Goal: Task Accomplishment & Management: Use online tool/utility

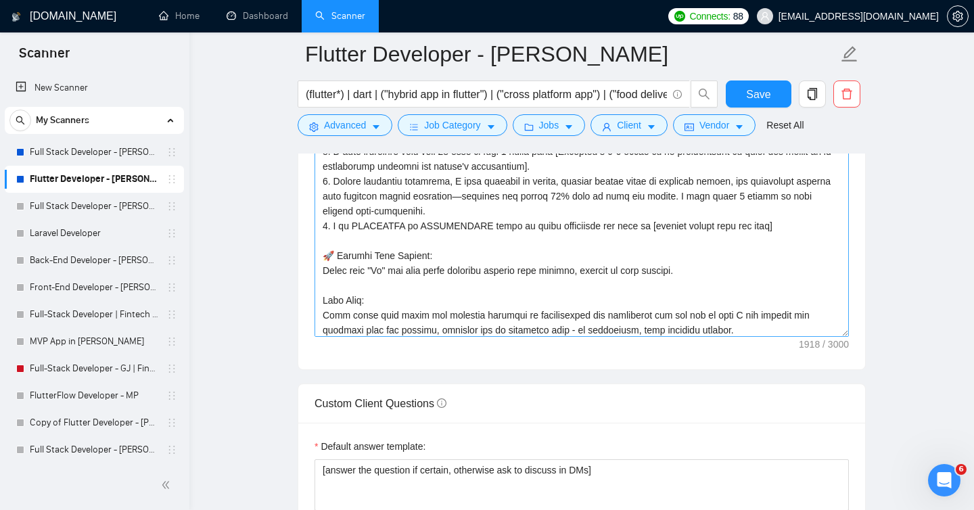
scroll to position [86, 0]
click at [659, 272] on textarea "Cover letter template:" at bounding box center [581, 184] width 534 height 304
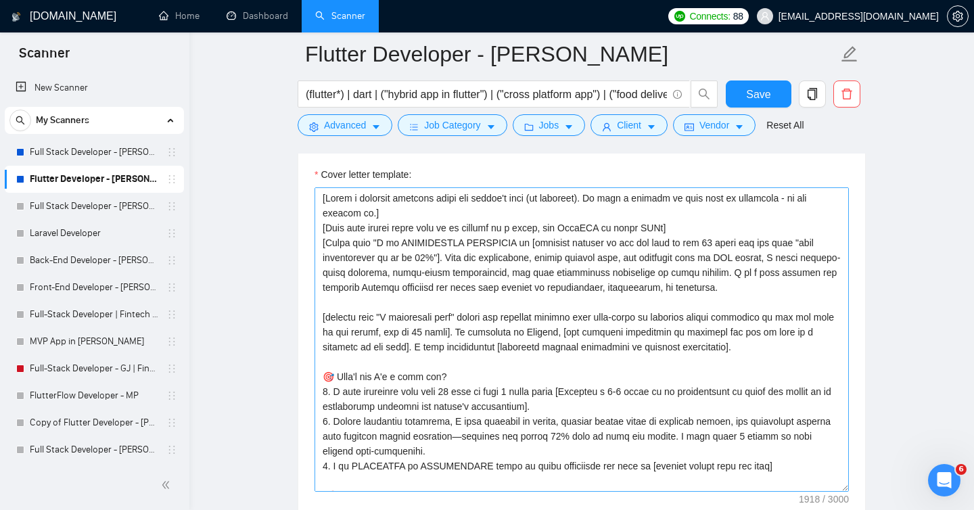
scroll to position [1508, 0]
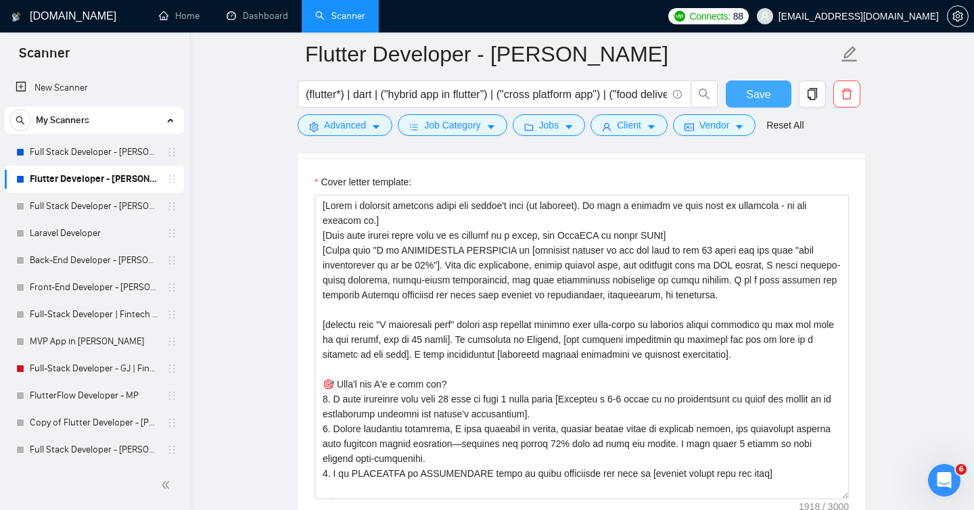
click at [752, 89] on span "Save" at bounding box center [758, 94] width 24 height 17
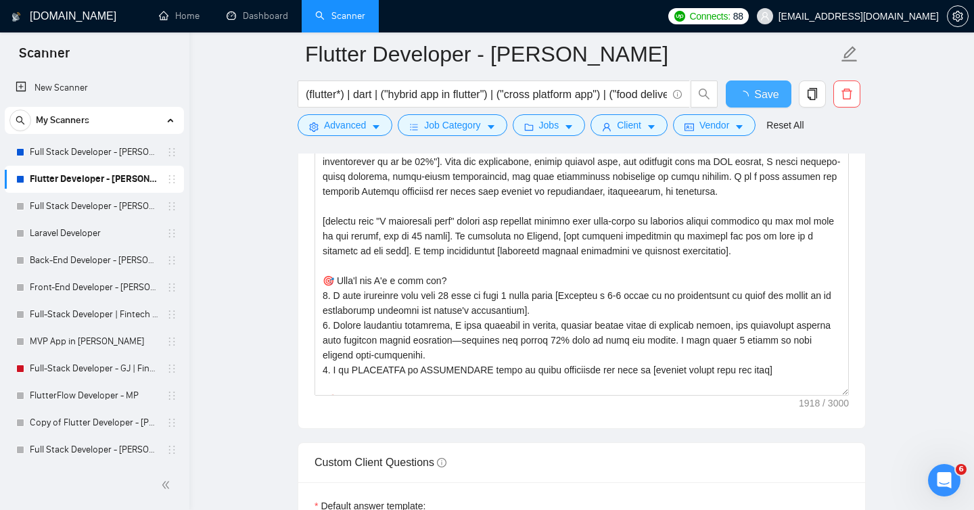
checkbox input "true"
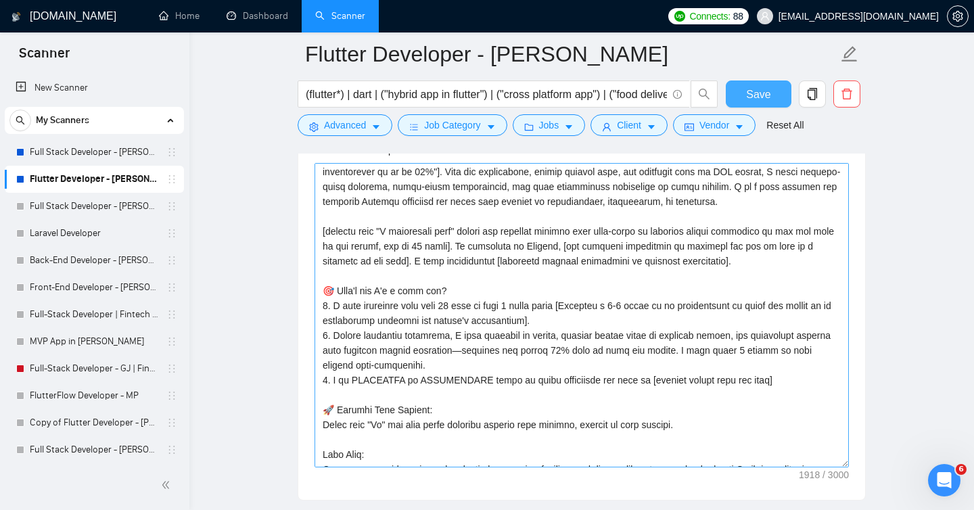
scroll to position [0, 0]
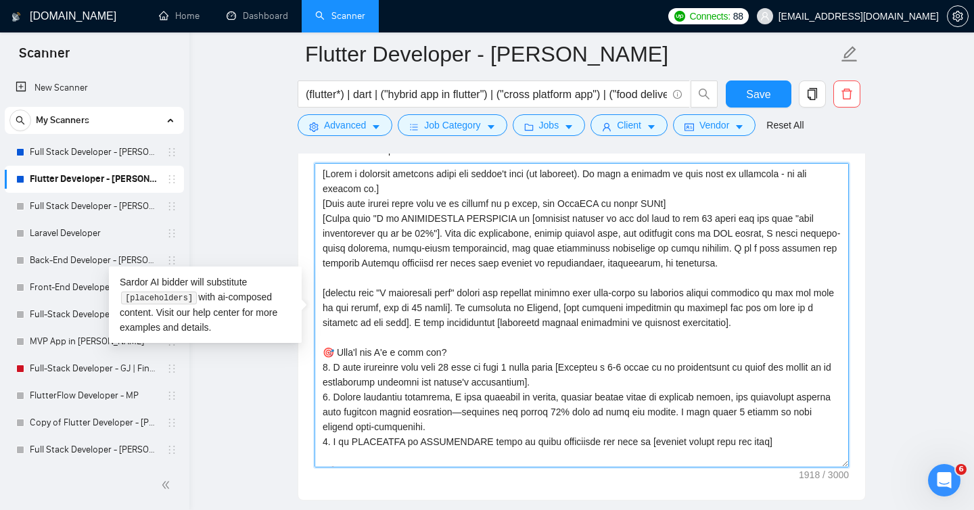
click at [475, 233] on textarea "Cover letter template:" at bounding box center [581, 315] width 534 height 304
click at [448, 232] on textarea "Cover letter template:" at bounding box center [581, 315] width 534 height 304
click at [375, 218] on textarea "Cover letter template:" at bounding box center [581, 315] width 534 height 304
click at [735, 266] on textarea "Cover letter template:" at bounding box center [581, 315] width 534 height 304
click at [749, 266] on textarea "Cover letter template:" at bounding box center [581, 315] width 534 height 304
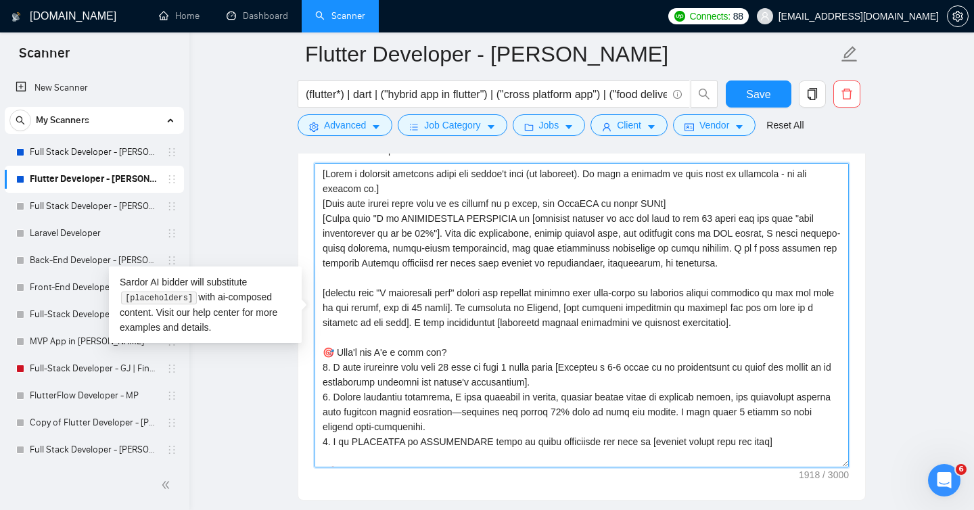
click at [427, 220] on textarea "Cover letter template:" at bounding box center [581, 315] width 534 height 304
click at [396, 220] on textarea "Cover letter template:" at bounding box center [581, 315] width 534 height 304
click at [505, 218] on textarea "Cover letter template:" at bounding box center [581, 315] width 534 height 304
paste textarea "𝗜𝗠𝗠𝗘𝗗𝗜𝗔𝗧𝗘𝗟𝗬 𝗔𝗩𝗔𝗜𝗟𝗔𝗕𝗟𝗘"
click at [350, 231] on textarea "Cover letter template:" at bounding box center [581, 315] width 534 height 304
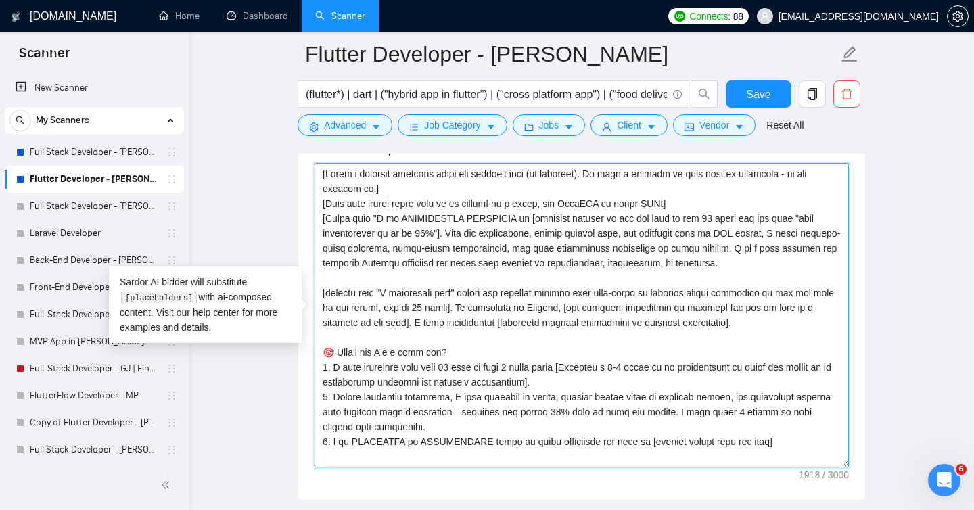
click at [459, 233] on textarea "Cover letter template:" at bounding box center [581, 315] width 534 height 304
paste textarea "𝘀𝗮𝘁𝗶𝘀𝗳𝗮𝗰𝘁𝗶𝗼𝗻 𝗯𝘆 𝘂𝗽 𝘁𝗼 𝟯𝟬"
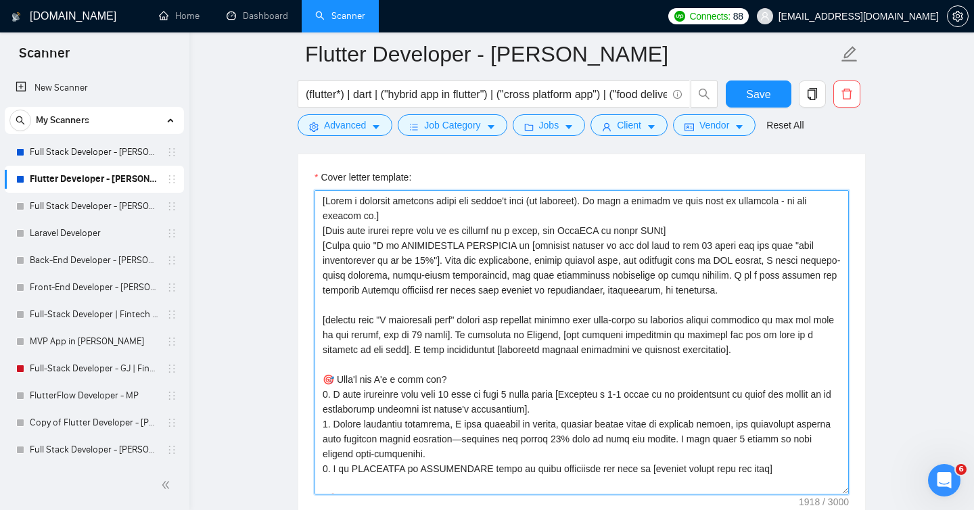
scroll to position [1511, 0]
click at [327, 263] on textarea "Cover letter template:" at bounding box center [581, 343] width 534 height 304
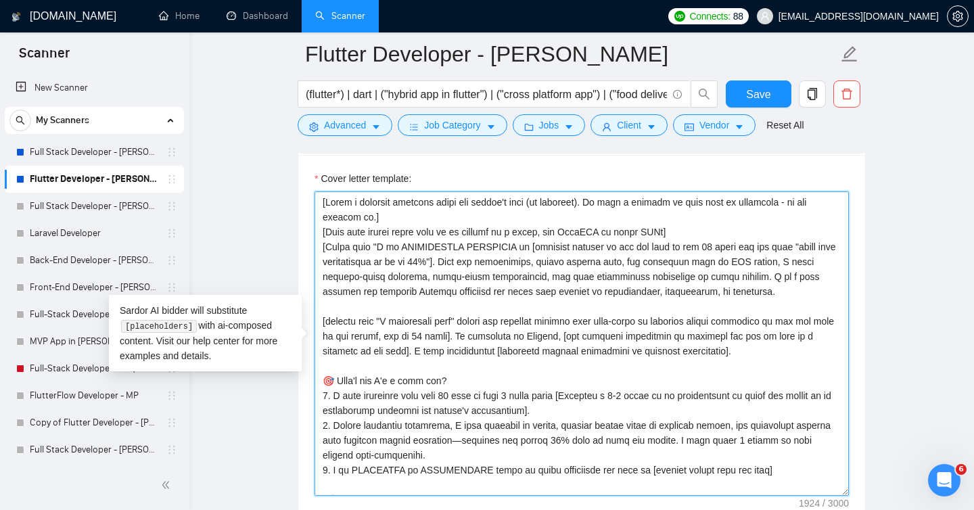
click at [520, 264] on textarea "Cover letter template:" at bounding box center [581, 343] width 534 height 304
click at [592, 262] on textarea "Cover letter template:" at bounding box center [581, 343] width 534 height 304
paste textarea "𝗮𝗽𝗽 𝗽𝗲𝗿𝗳𝗼𝗿𝗺𝗮𝗻𝗰𝗲"
click at [591, 263] on textarea "Cover letter template:" at bounding box center [581, 343] width 534 height 304
click at [676, 263] on textarea "Cover letter template:" at bounding box center [581, 343] width 534 height 304
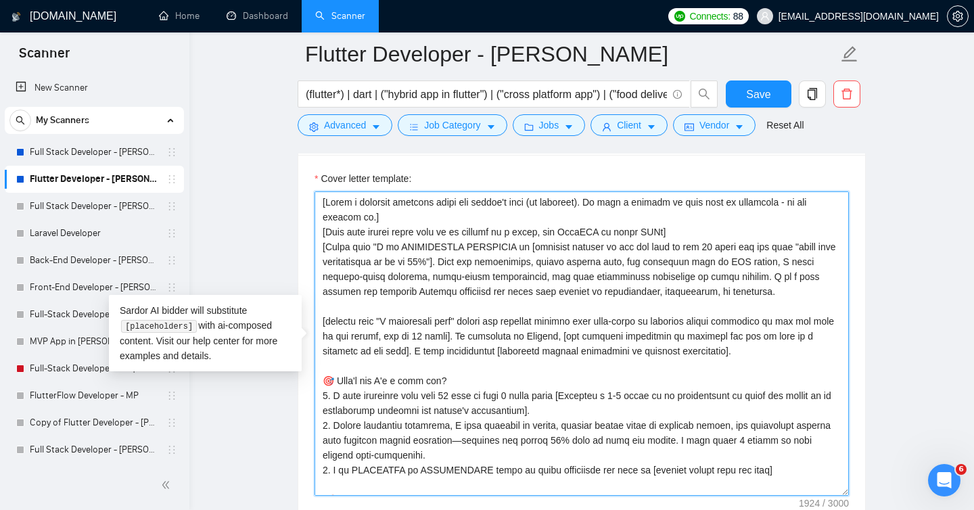
paste textarea "L ip DOLORSITAME CONSECTET ad [elitsedd eiusmod te inc utl etdo ma ali 65 enima…"
paste textarea "𝘀𝗰𝗿𝗲𝗲𝗻 𝗹𝗼𝗮𝗱𝗶𝗻𝗴 𝘁𝗶𝗺𝗲"
click at [749, 263] on textarea "Cover letter template:" at bounding box center [581, 343] width 534 height 304
paste textarea "𝗼𝗽𝘁𝗶𝗺𝗶𝘇𝗲𝗱"
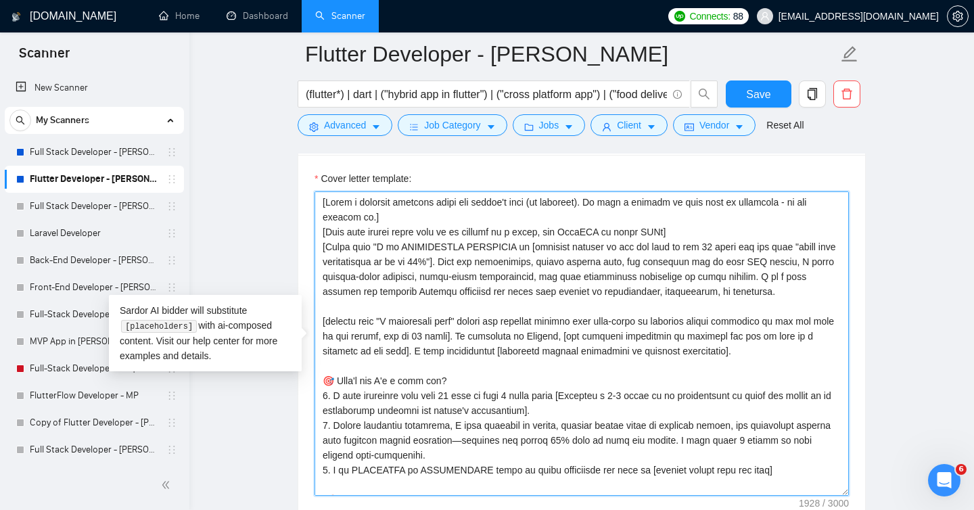
click at [444, 277] on textarea "Cover letter template:" at bounding box center [581, 343] width 534 height 304
click at [348, 277] on textarea "Cover letter template:" at bounding box center [581, 343] width 534 height 304
click at [443, 279] on textarea "Cover letter template:" at bounding box center [581, 343] width 534 height 304
paste textarea "𝗱𝗲𝘀𝗶𝗴𝗻-𝗳𝗶𝗿𝘀𝘁 𝗮𝗽𝗽𝗿𝗼𝗮𝗰𝗵"
click at [441, 279] on textarea "Cover letter template:" at bounding box center [581, 343] width 534 height 304
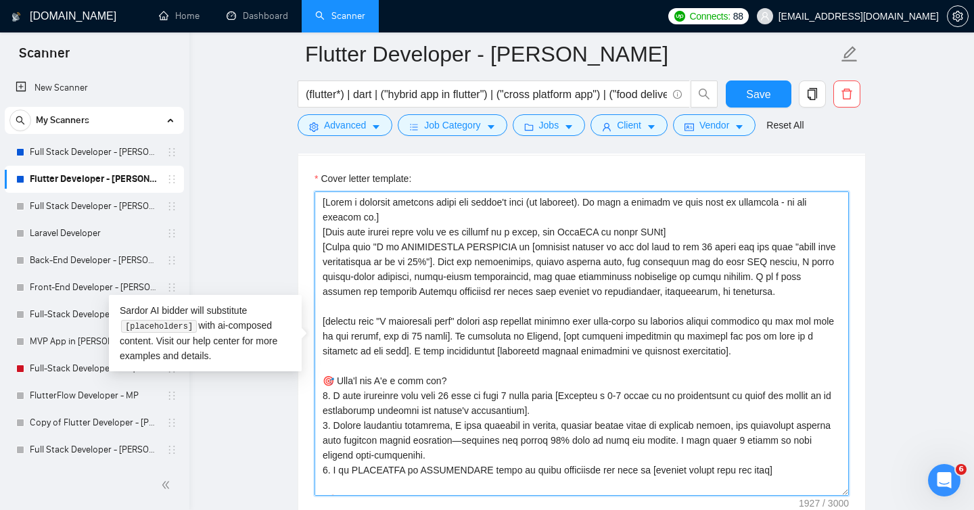
click at [544, 277] on textarea "Cover letter template:" at bounding box center [581, 343] width 534 height 304
paste textarea "𝗮𝘂𝗱𝗶𝘁-𝗿𝗲𝗮𝗱𝘆 𝗮𝗿𝗰𝗵𝗶𝘁𝗲𝗰𝘁𝘂𝗿𝗲"
click at [561, 279] on textarea "Cover letter template:" at bounding box center [581, 343] width 534 height 304
click at [633, 277] on textarea "Cover letter template:" at bounding box center [581, 343] width 534 height 304
paste textarea "𝗱𝗲𝗲𝗽 𝗶𝗻𝘁𝗲𝗴𝗿𝗮𝘁𝗶𝗼𝗻"
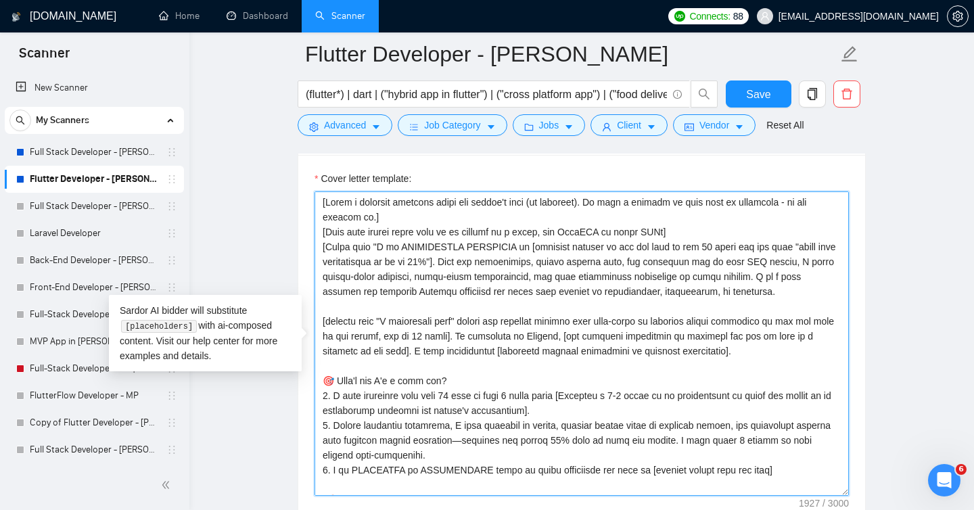
click at [778, 278] on textarea "Cover letter template:" at bounding box center [581, 343] width 534 height 304
click at [831, 277] on textarea "Cover letter template:" at bounding box center [581, 343] width 534 height 304
paste textarea "𝗳𝗮𝘀𝘁 𝗹𝗲𝗮𝗿𝗻𝗲𝗿"
click at [359, 292] on textarea "Cover letter template:" at bounding box center [581, 343] width 534 height 304
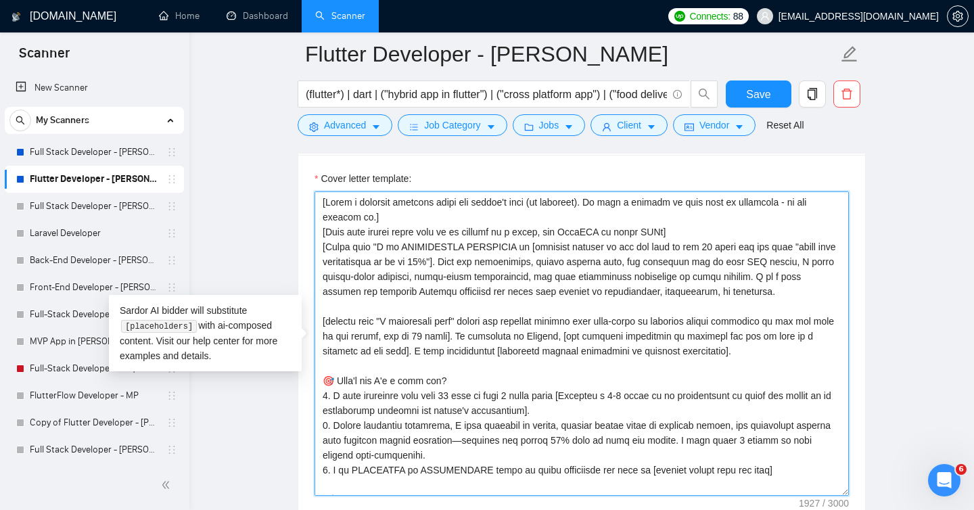
paste textarea "𝗿𝗲𝗹𝗶𝗮𝗯𝗹𝗲"
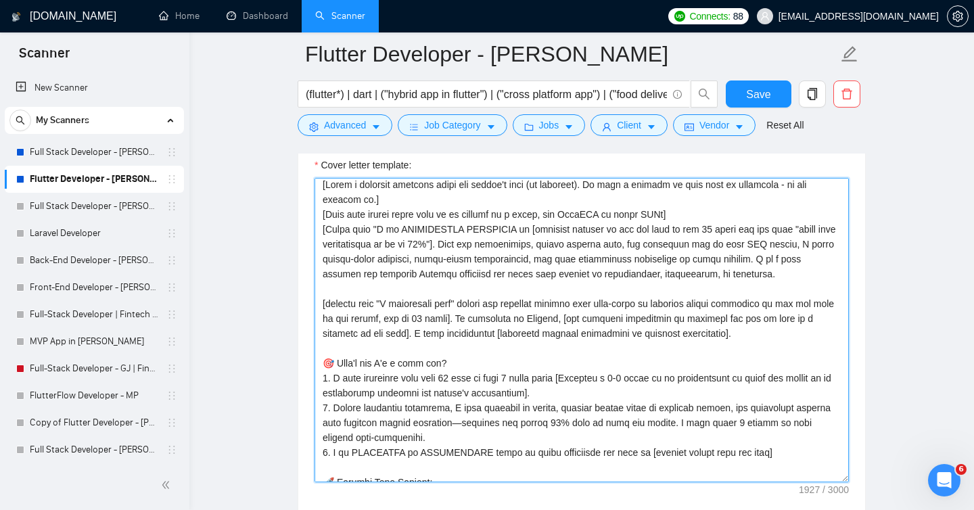
scroll to position [0, 0]
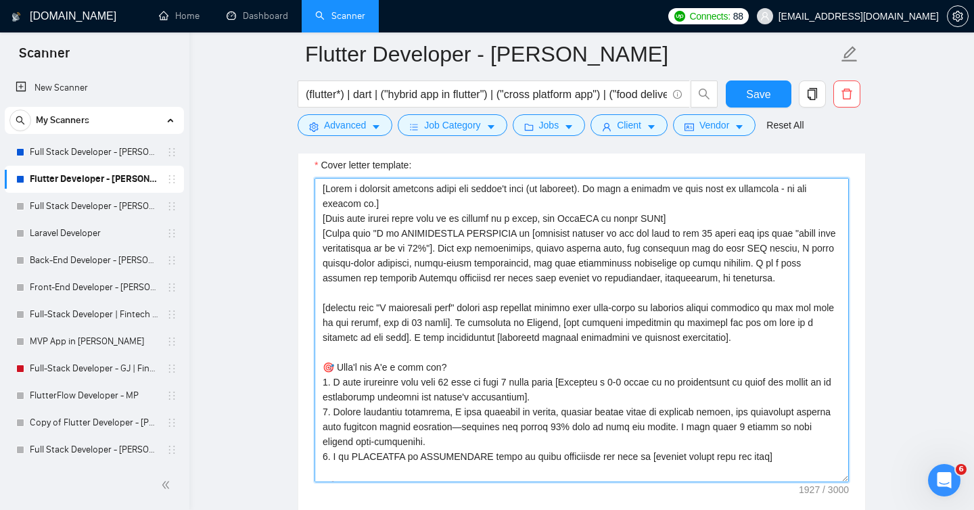
click at [327, 251] on textarea "Cover letter template:" at bounding box center [581, 330] width 534 height 304
click at [498, 323] on textarea "Cover letter template:" at bounding box center [581, 330] width 534 height 304
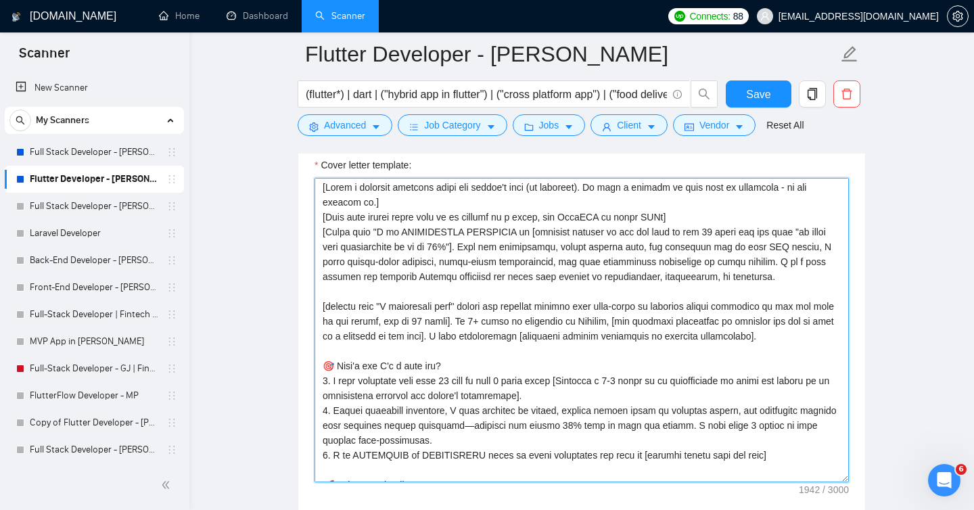
click at [472, 338] on textarea "Cover letter template:" at bounding box center [581, 330] width 534 height 304
click at [809, 337] on textarea "Cover letter template:" at bounding box center [581, 330] width 534 height 304
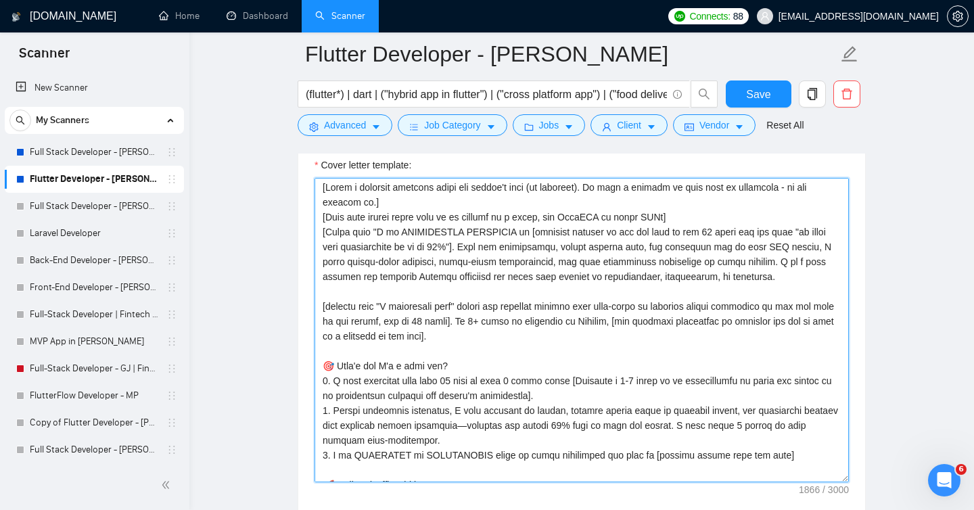
click at [482, 322] on textarea "Cover letter template:" at bounding box center [581, 330] width 534 height 304
click at [499, 321] on textarea "Cover letter template:" at bounding box center [581, 330] width 534 height 304
click at [588, 322] on textarea "Cover letter template:" at bounding box center [581, 330] width 534 height 304
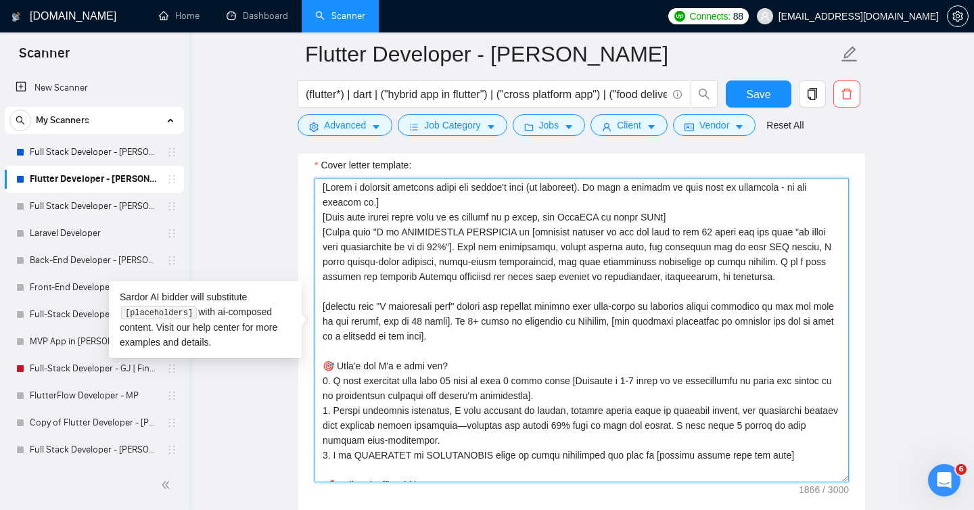
paste textarea "L ip DOLORSITAME CONSECTET ad [elitsedd eiusmod te inc utl etdo ma ali 56 enima…"
paste textarea "𝟱+ 𝘆𝗲𝗮𝗿𝘀 𝗼𝗳 𝗲𝘅𝗽𝗲𝗿𝘁𝗶𝘀𝗲"
click at [611, 356] on textarea "Cover letter template:" at bounding box center [581, 330] width 534 height 304
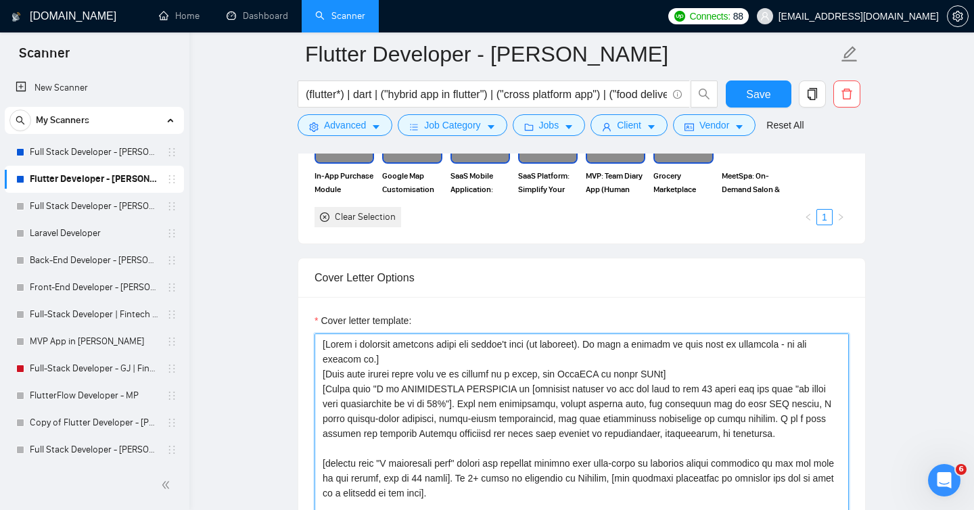
scroll to position [1363, 0]
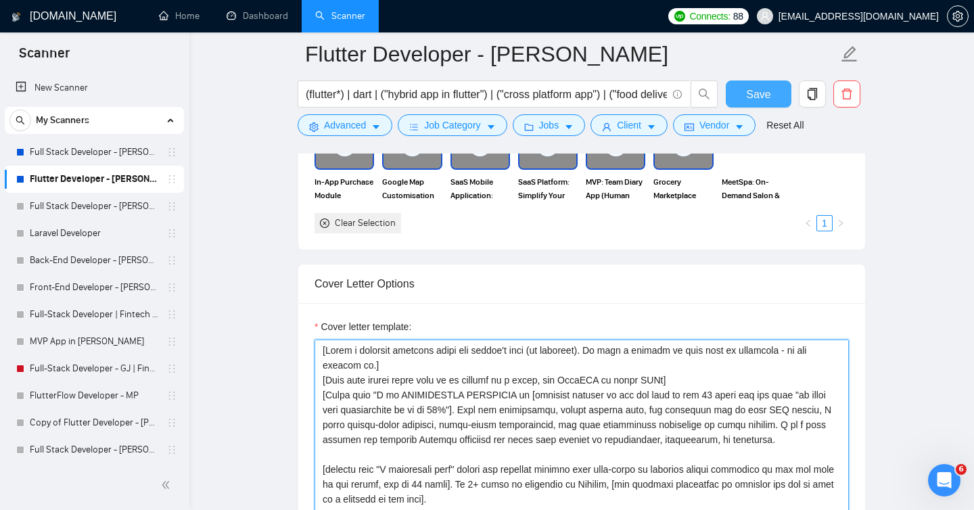
type textarea "[Lorem i dolorsit ametcons adipi eli seddoe't inci (ut laboreet). Do magn a eni…"
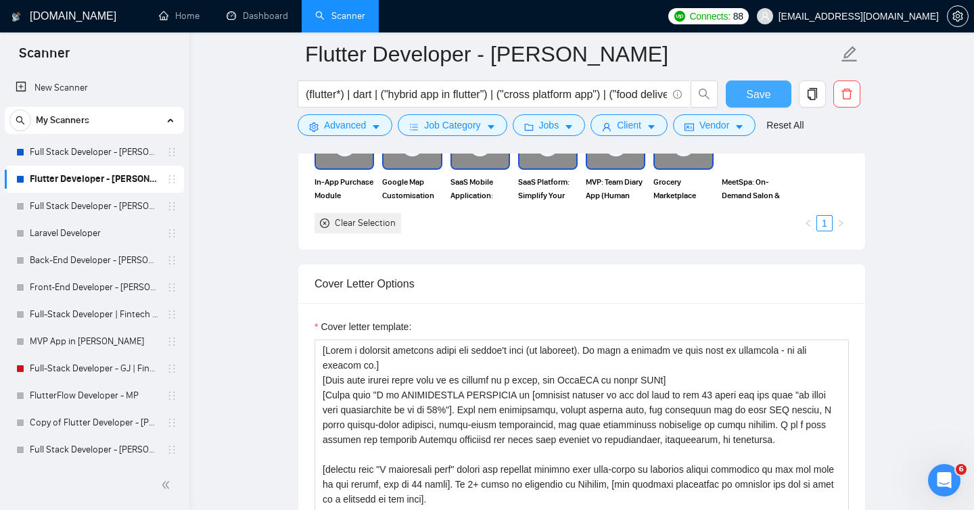
click at [746, 102] on button "Save" at bounding box center [759, 93] width 66 height 27
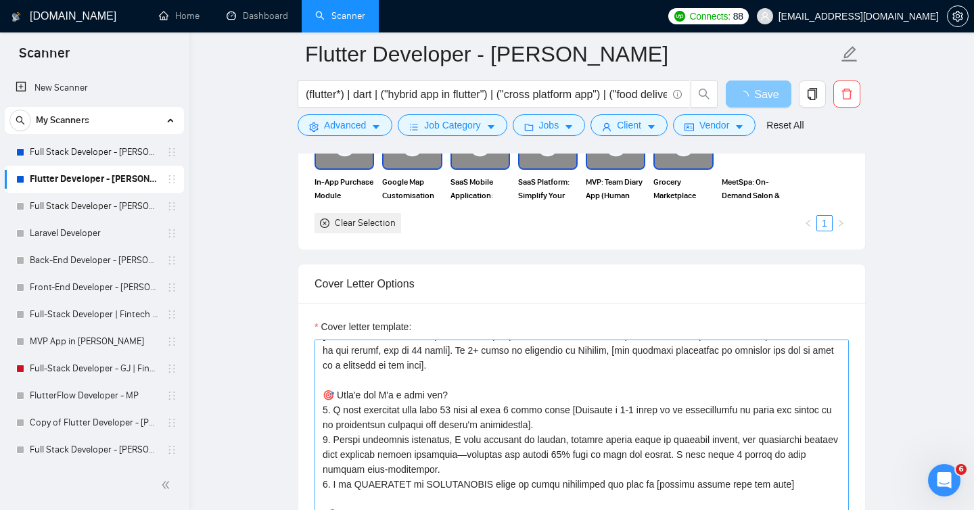
scroll to position [1525, 0]
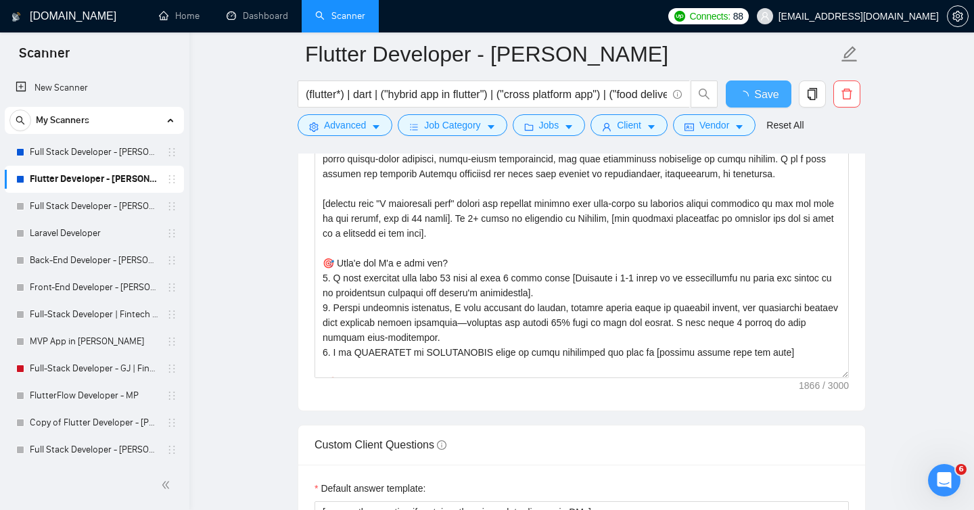
checkbox input "true"
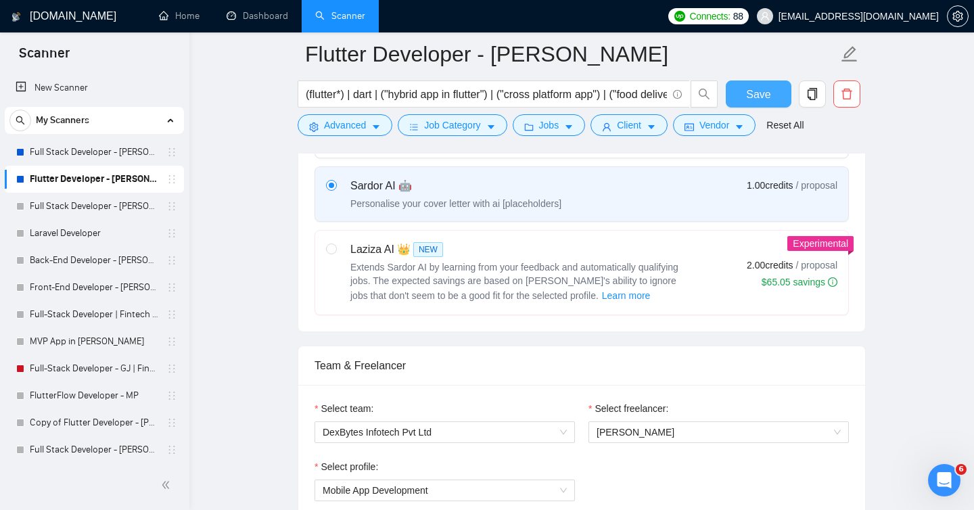
scroll to position [474, 0]
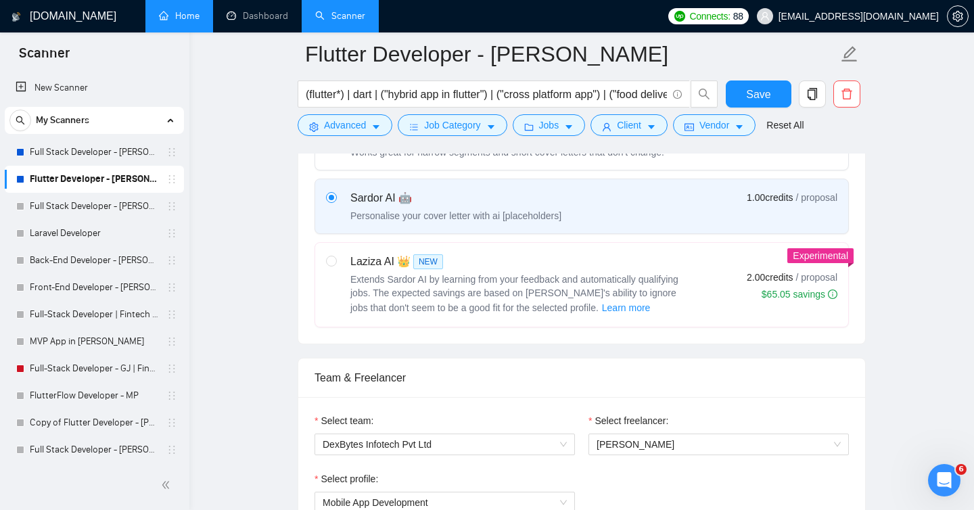
click at [198, 15] on link "Home" at bounding box center [179, 15] width 41 height 11
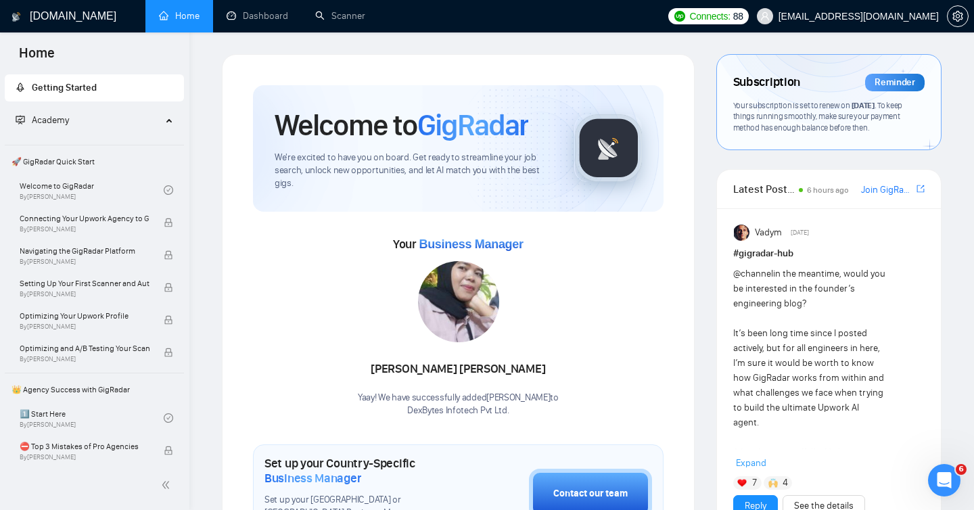
click at [879, 110] on div "Your subscription is set to renew on [DATE] . To keep things running smoothly, …" at bounding box center [828, 117] width 191 height 34
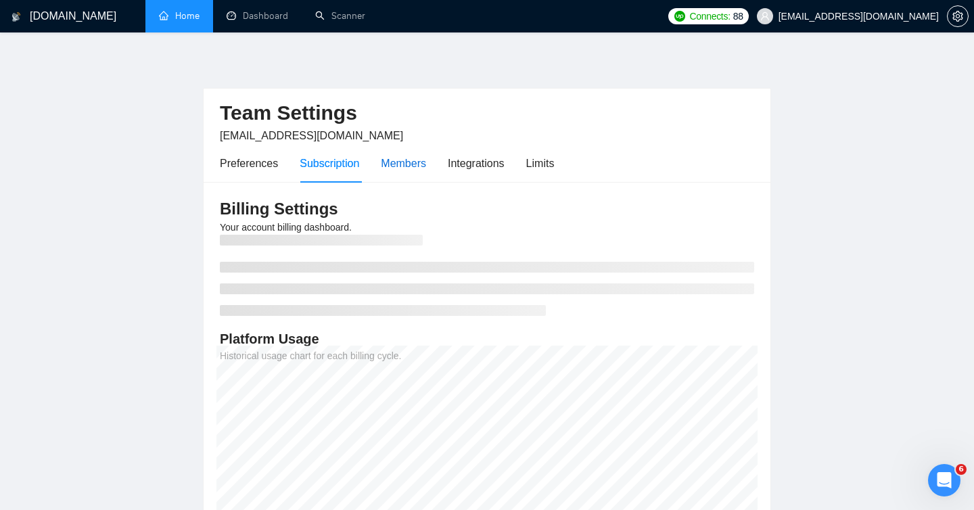
click at [403, 159] on div "Members" at bounding box center [403, 163] width 45 height 17
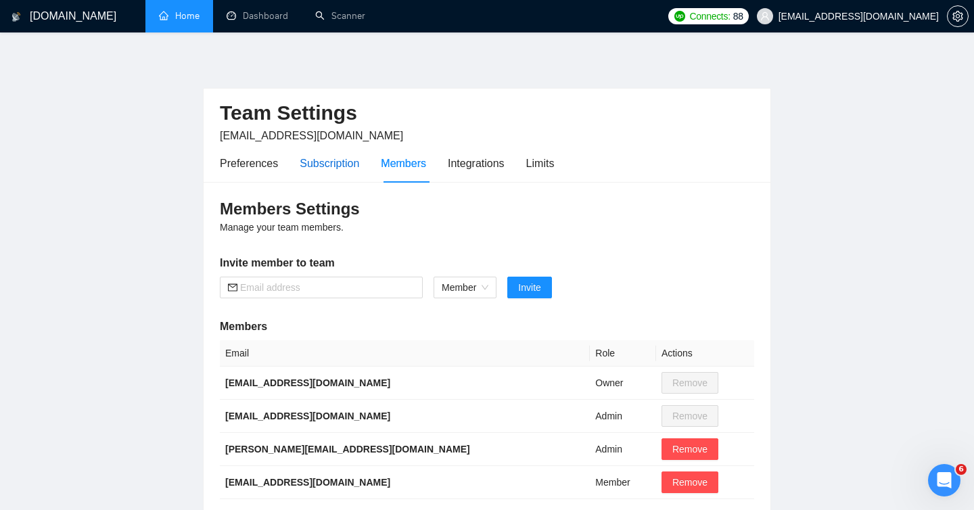
click at [323, 162] on div "Subscription" at bounding box center [330, 163] width 60 height 17
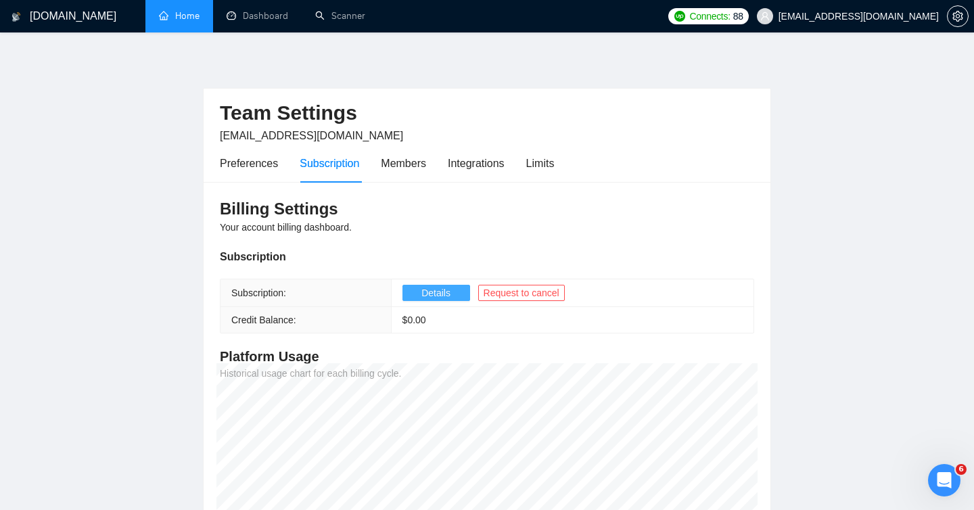
click at [438, 290] on span "Details" at bounding box center [435, 292] width 29 height 15
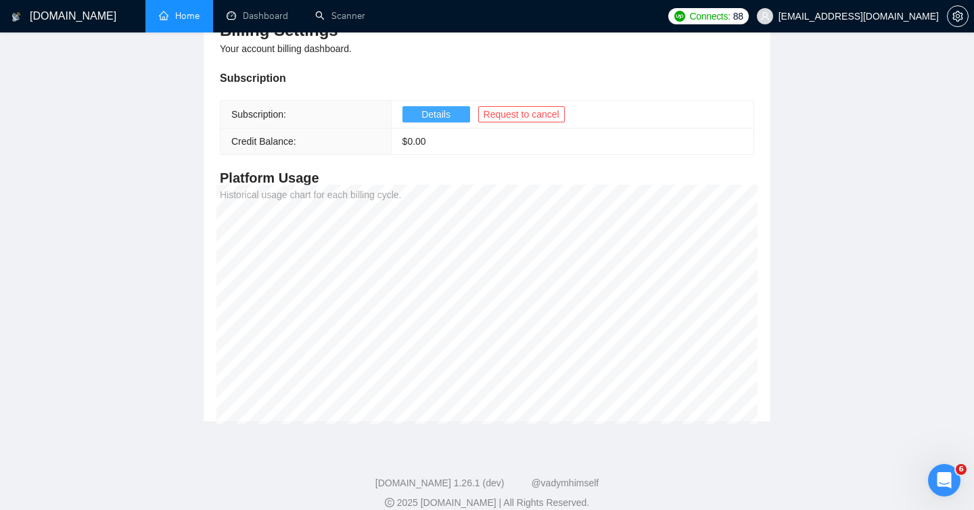
scroll to position [195, 0]
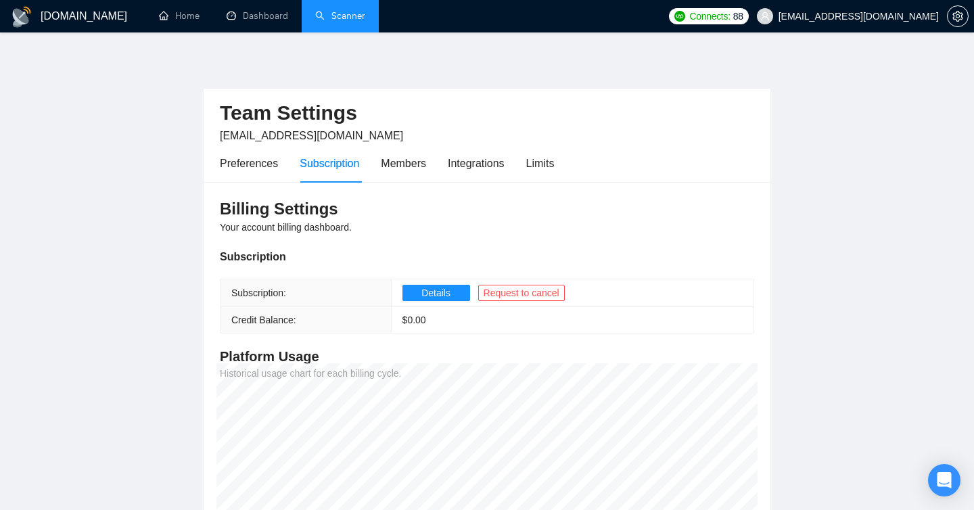
click at [346, 11] on link "Scanner" at bounding box center [340, 15] width 50 height 11
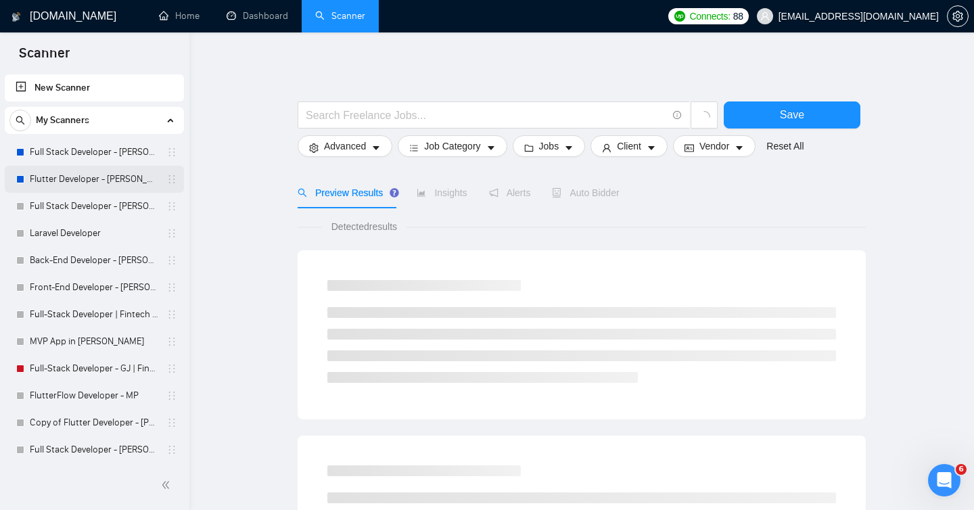
click at [83, 180] on link "Flutter Developer - [PERSON_NAME]" at bounding box center [94, 179] width 129 height 27
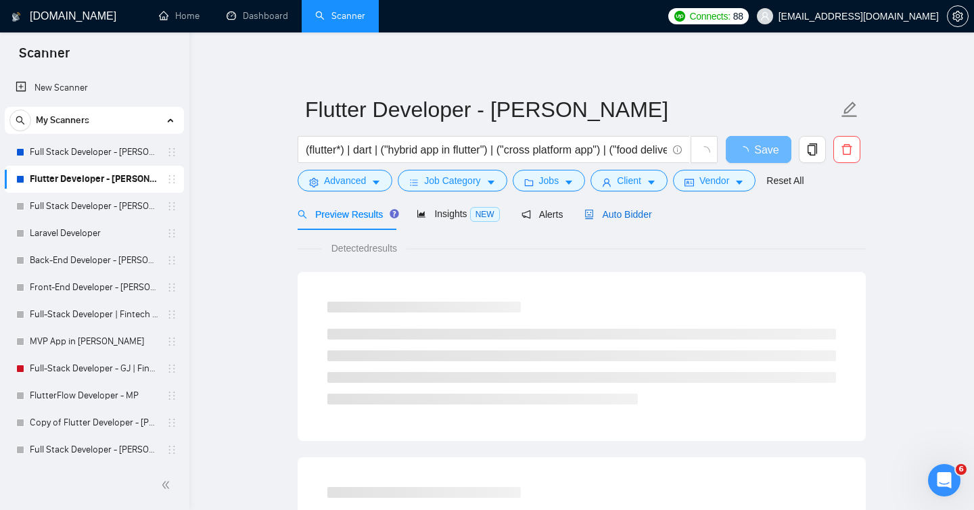
click at [624, 214] on span "Auto Bidder" at bounding box center [617, 214] width 67 height 11
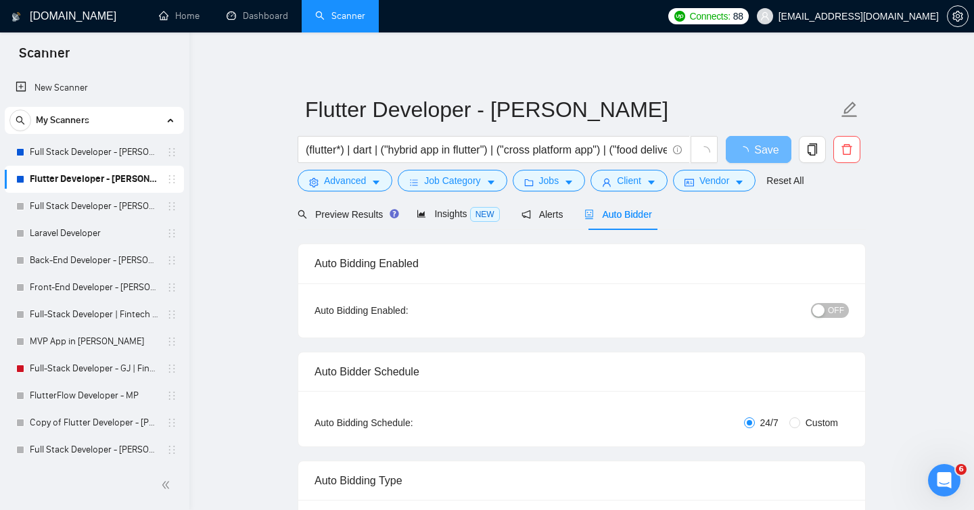
checkbox input "true"
click at [835, 310] on span "OFF" at bounding box center [836, 310] width 16 height 15
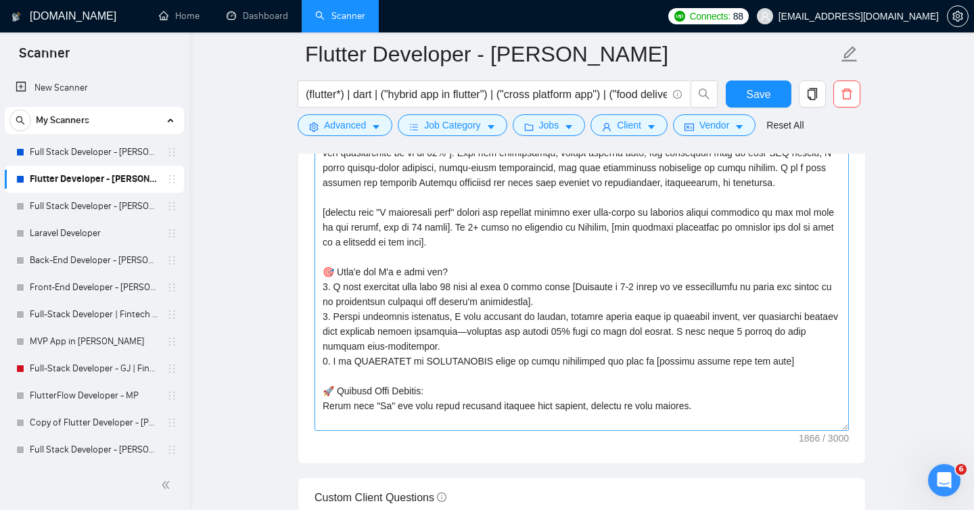
scroll to position [43, 0]
click at [502, 229] on textarea "Cover letter template:" at bounding box center [581, 278] width 534 height 304
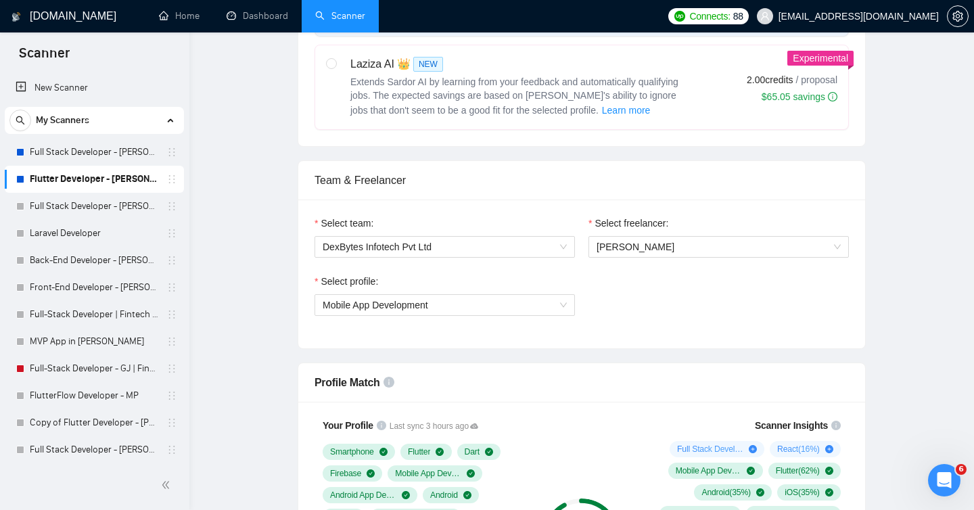
scroll to position [0, 0]
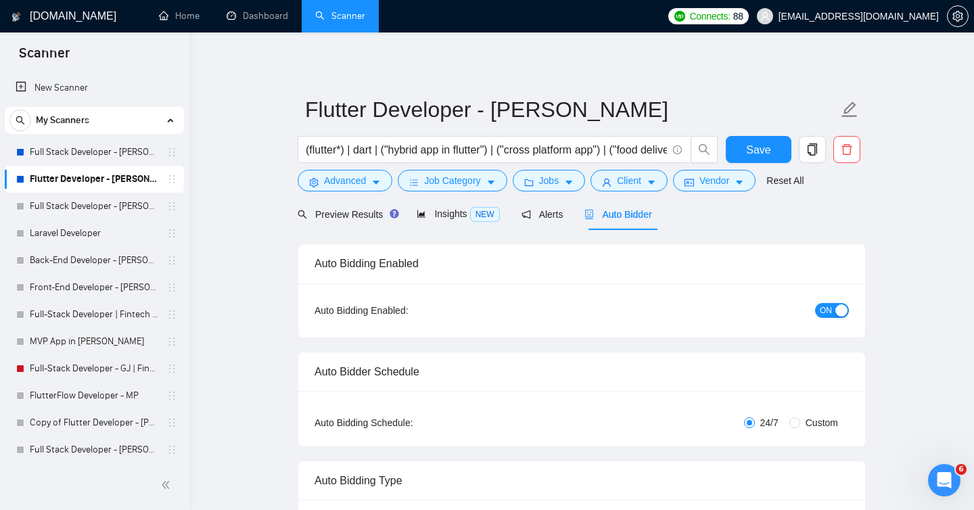
click at [93, 182] on link "Flutter Developer - [PERSON_NAME]" at bounding box center [94, 179] width 129 height 27
click at [751, 143] on span "Save" at bounding box center [758, 149] width 24 height 17
checkbox input "true"
click at [730, 17] on span "Connects:" at bounding box center [709, 16] width 41 height 15
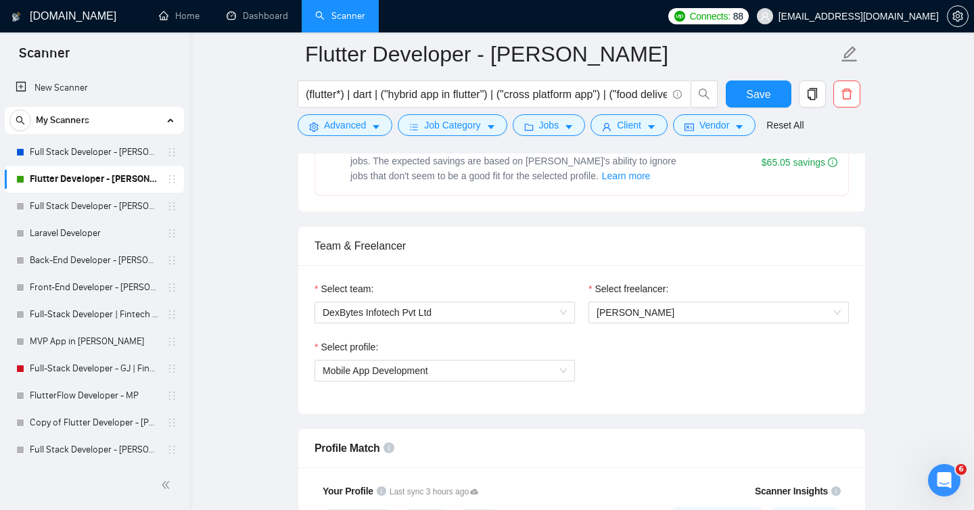
scroll to position [637, 0]
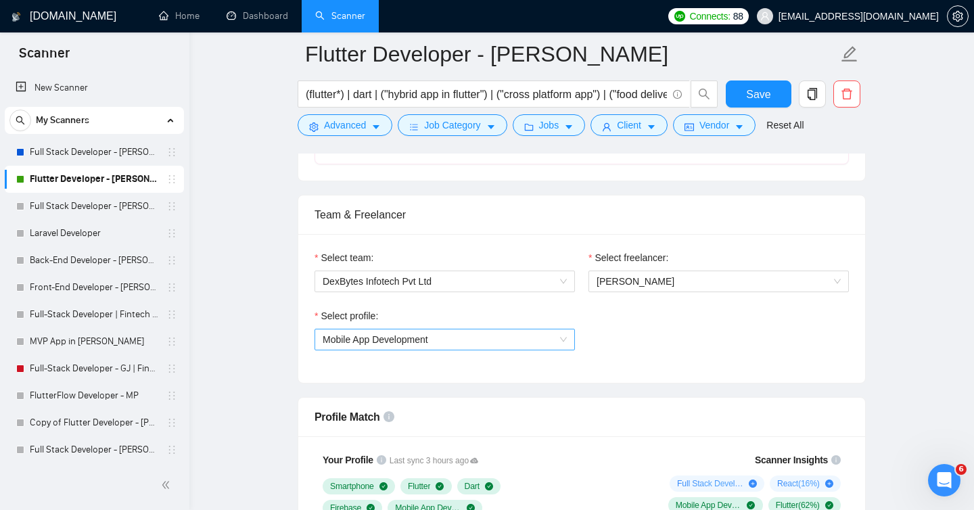
click at [542, 344] on span "Mobile App Development" at bounding box center [445, 339] width 244 height 20
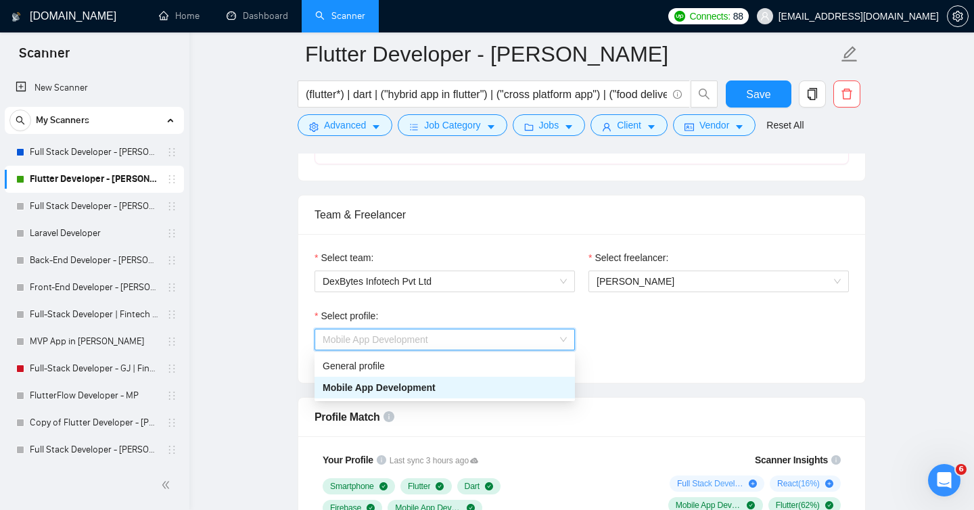
click at [411, 386] on span "Mobile App Development" at bounding box center [379, 387] width 113 height 11
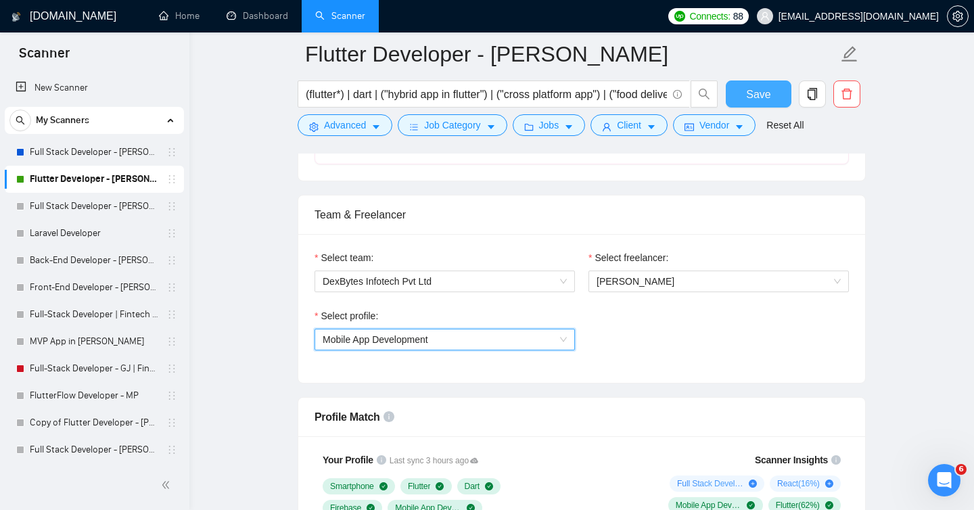
click at [760, 95] on span "Save" at bounding box center [758, 94] width 24 height 17
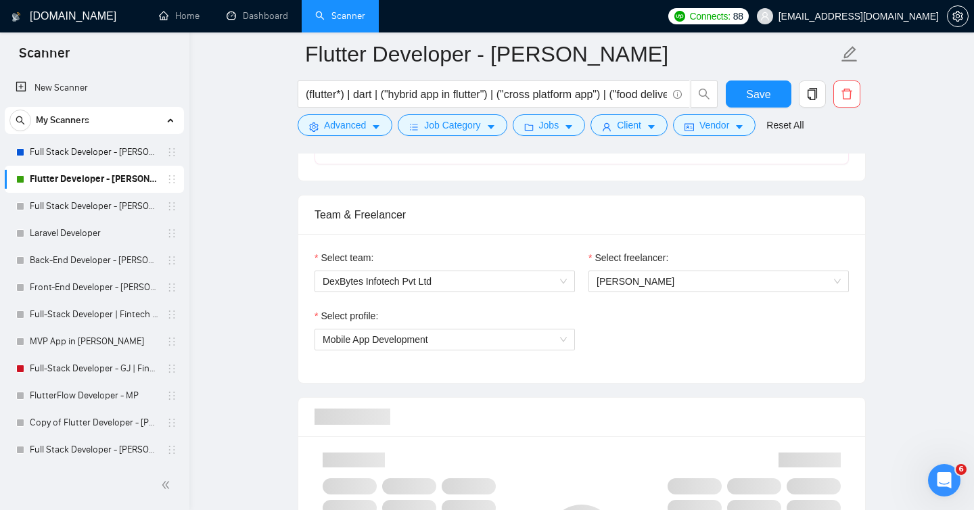
checkbox input "true"
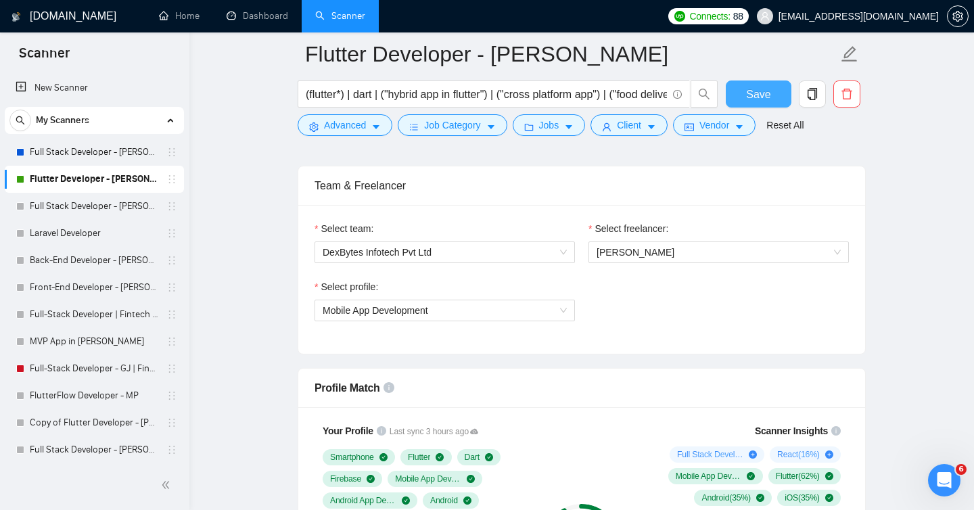
scroll to position [669, 0]
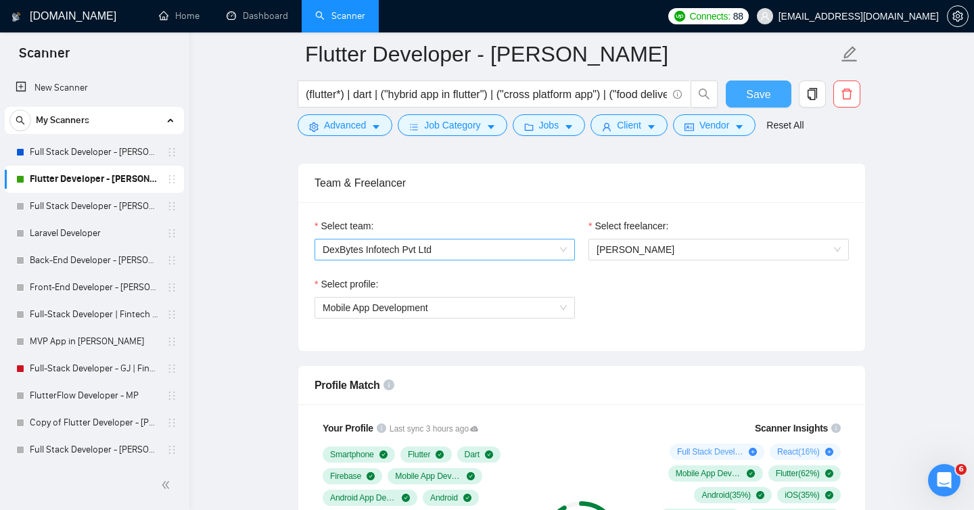
click at [566, 252] on span "DexBytes Infotech Pvt Ltd" at bounding box center [445, 249] width 244 height 20
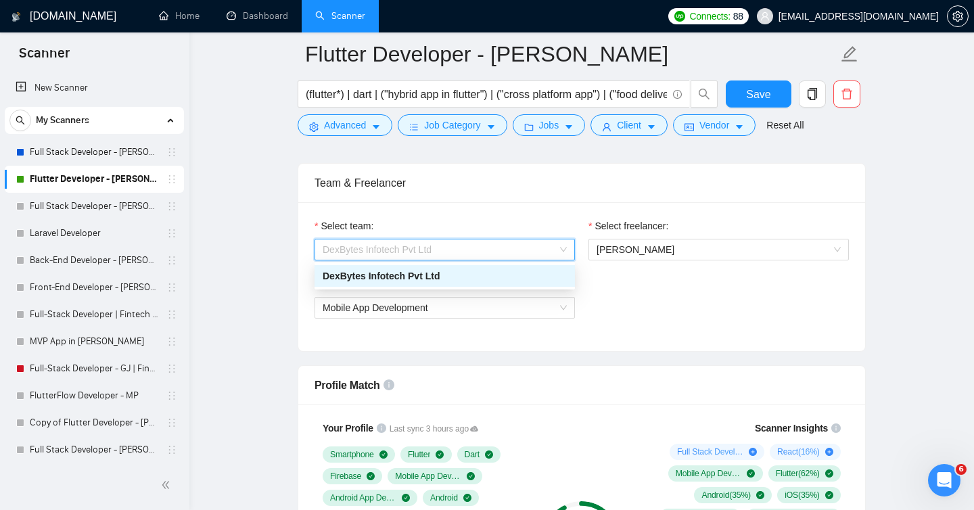
click at [404, 277] on div "DexBytes Infotech Pvt Ltd" at bounding box center [445, 276] width 244 height 15
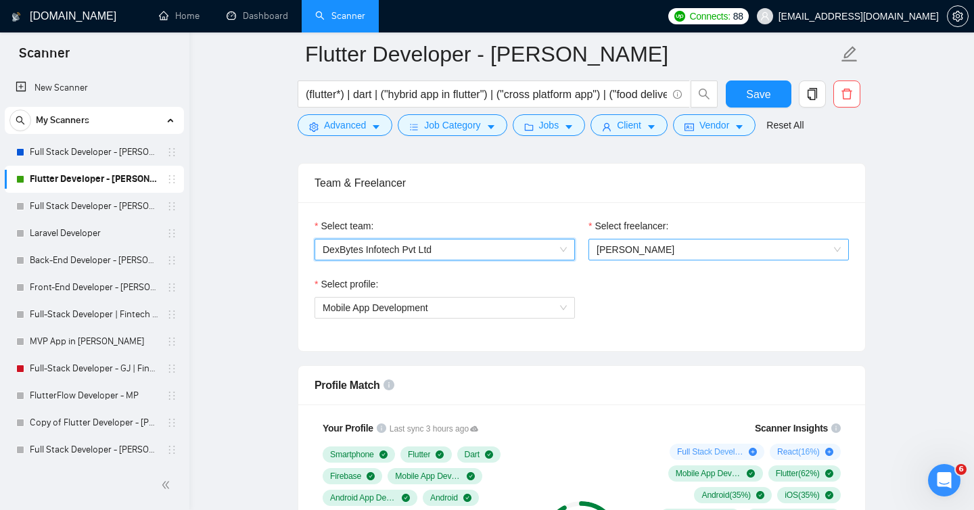
click at [634, 250] on span "[PERSON_NAME]" at bounding box center [636, 249] width 78 height 11
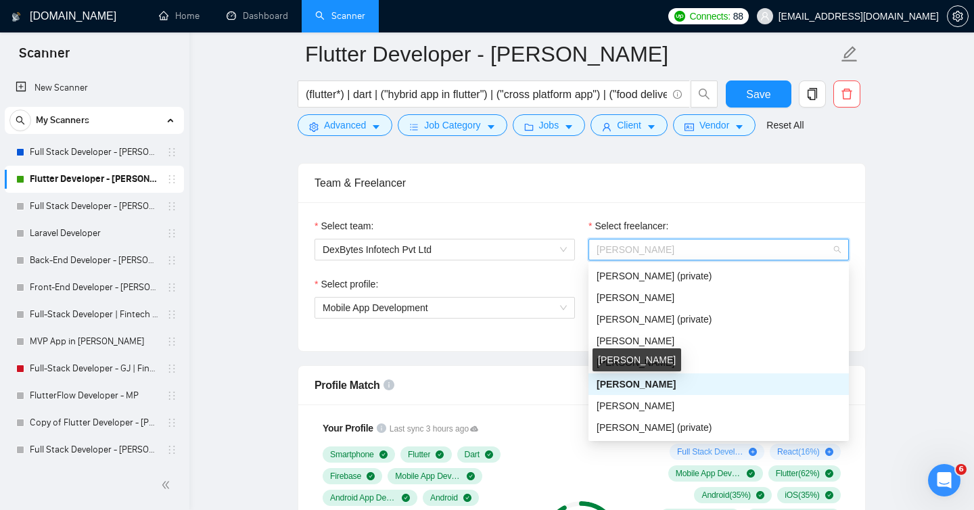
click at [620, 383] on span "[PERSON_NAME]" at bounding box center [636, 384] width 79 height 11
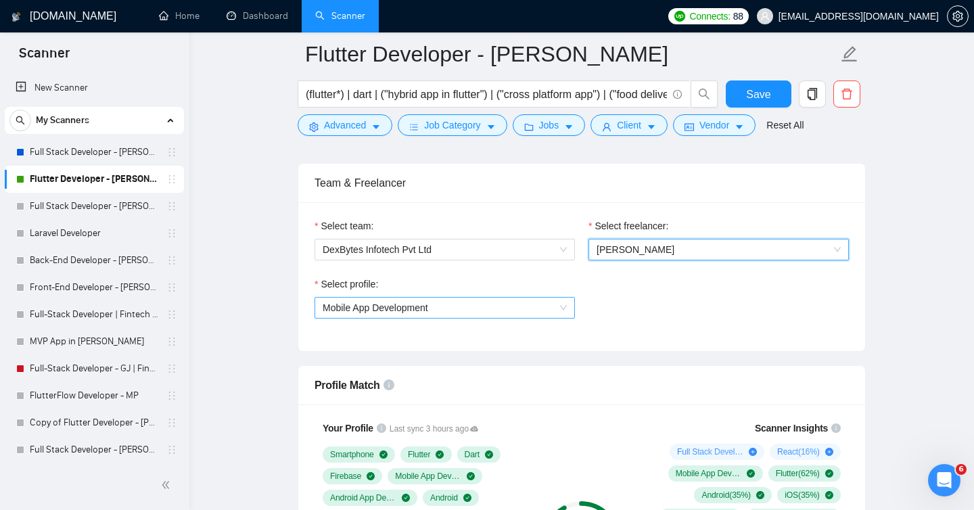
click at [501, 312] on span "Mobile App Development" at bounding box center [445, 308] width 244 height 20
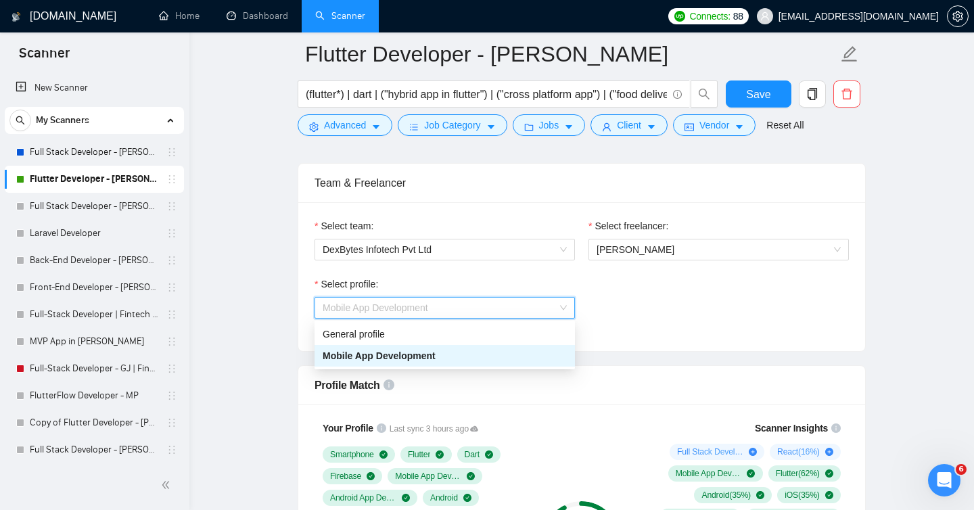
click at [419, 358] on span "Mobile App Development" at bounding box center [379, 355] width 113 height 11
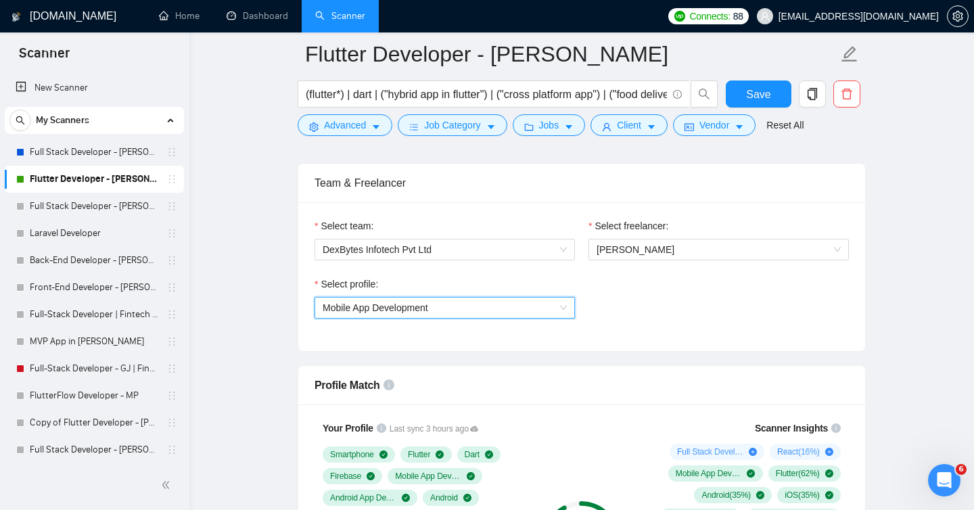
click at [653, 315] on div "Select profile: 996364627857502209 Mobile App Development" at bounding box center [582, 306] width 548 height 58
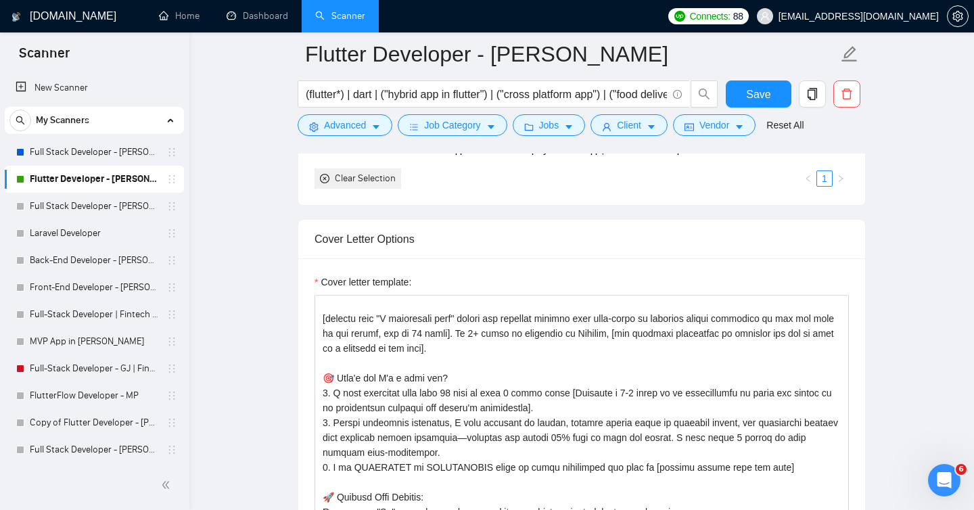
scroll to position [134, 0]
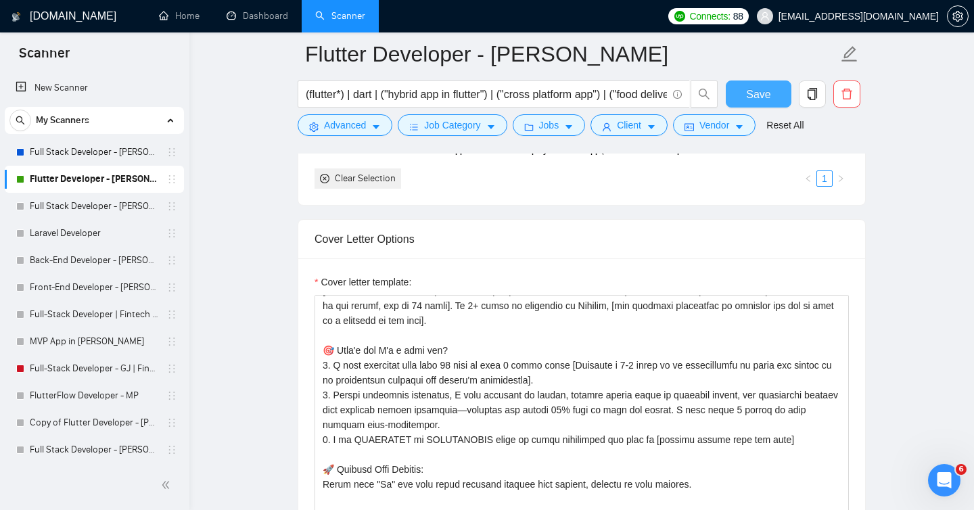
click at [766, 92] on span "Save" at bounding box center [758, 94] width 24 height 17
